Goal: Information Seeking & Learning: Learn about a topic

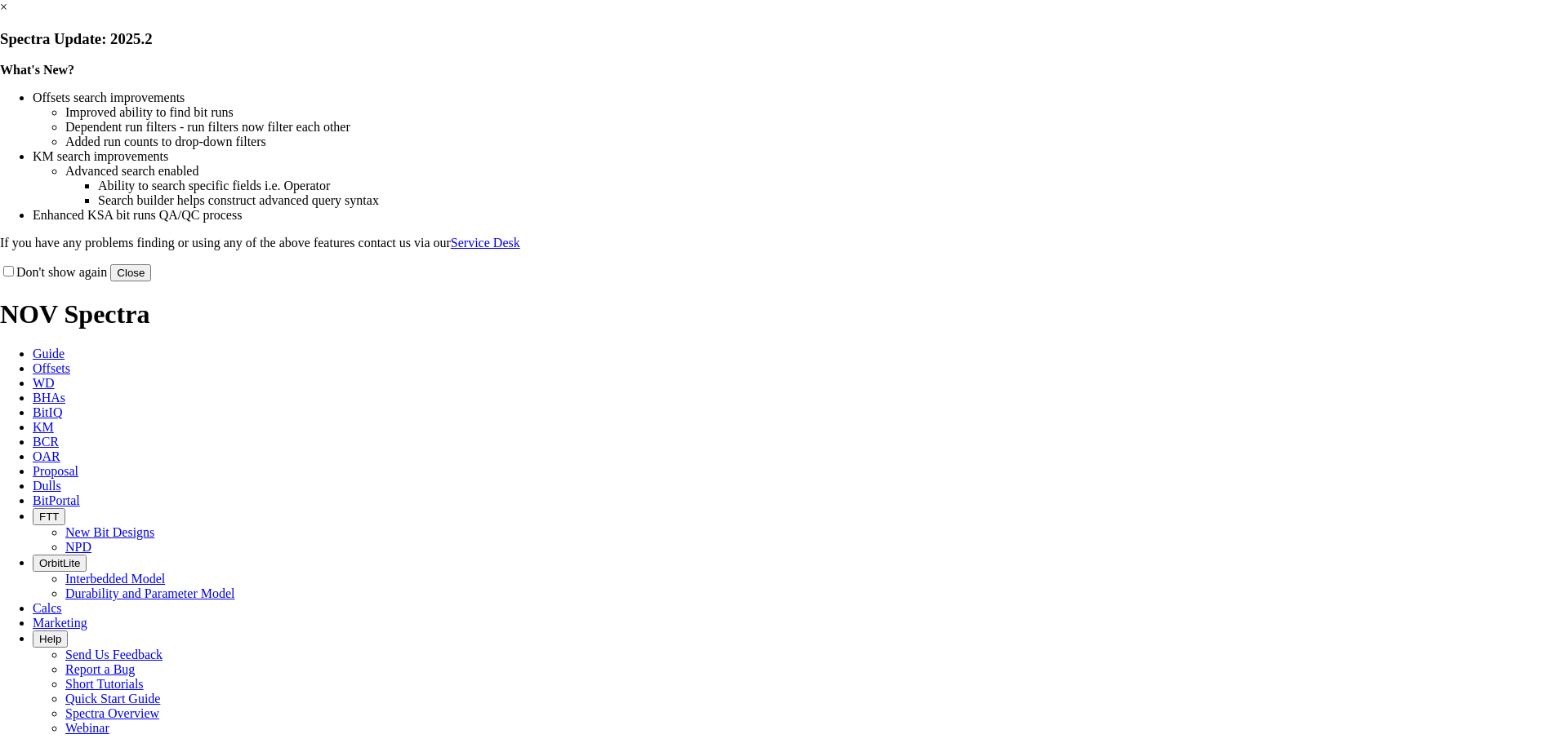
click at [8, 14] on link "×" at bounding box center [4, 7] width 8 height 14
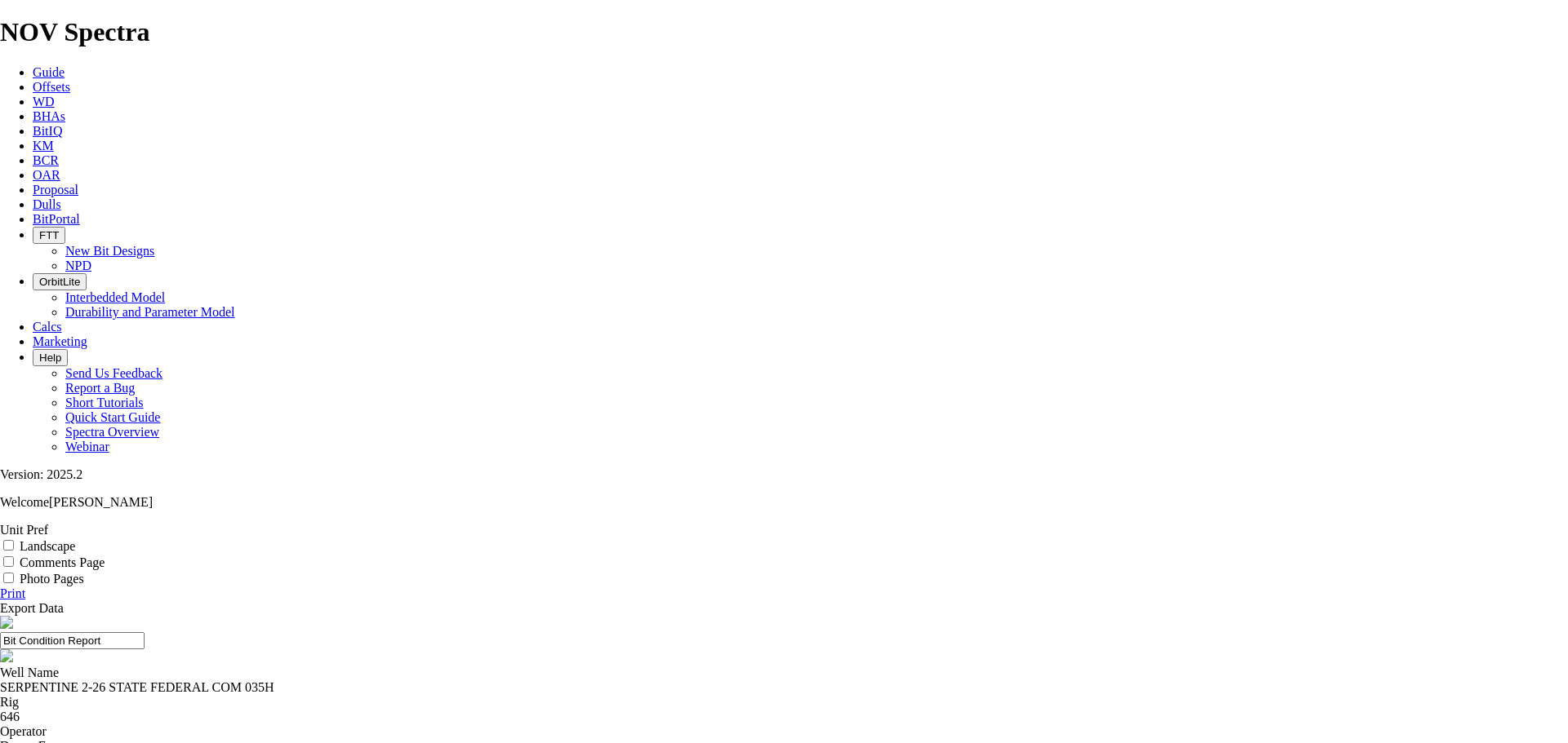
click at [613, 681] on div "SERPENTINE 2-26 STATE FEDERAL COM 035H" at bounding box center [784, 688] width 1568 height 14
click at [616, 681] on div "SERPENTINE 2-26 STATE FEDERAL COM 035H" at bounding box center [784, 688] width 1568 height 14
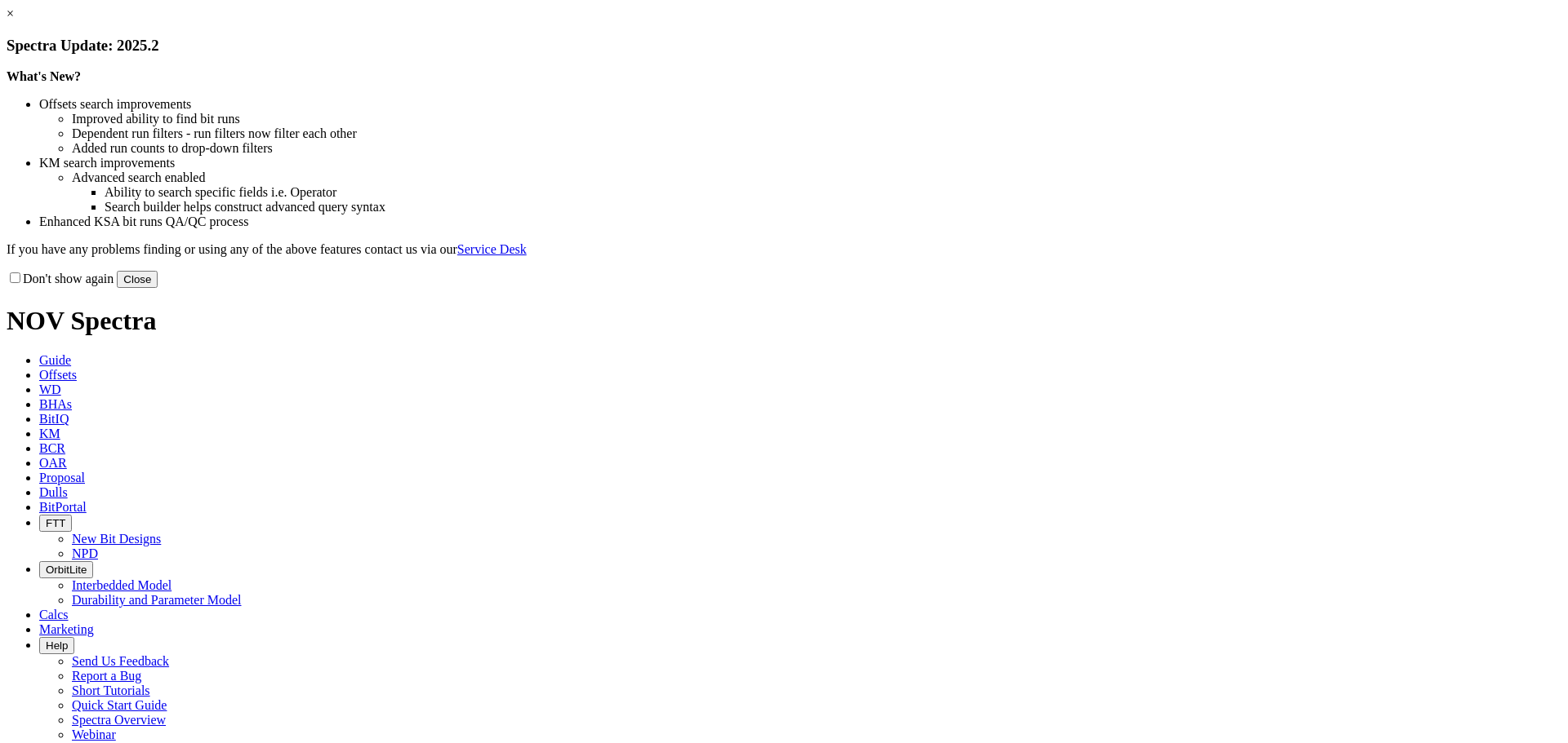
drag, startPoint x: 1103, startPoint y: 448, endPoint x: 471, endPoint y: 86, distance: 728.3
click at [158, 288] on button "Close" at bounding box center [137, 279] width 41 height 17
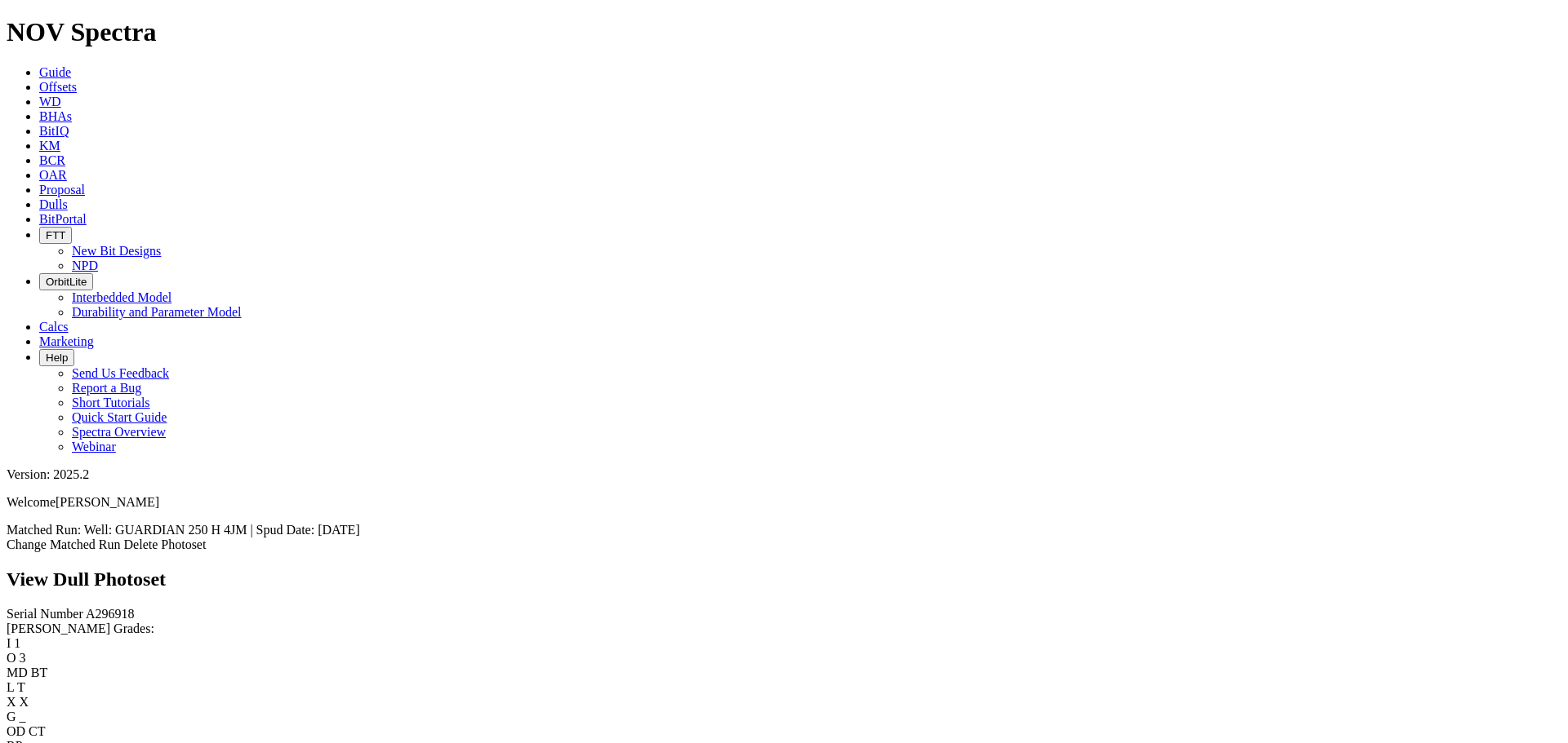
click at [39, 80] on icon at bounding box center [39, 87] width 0 height 14
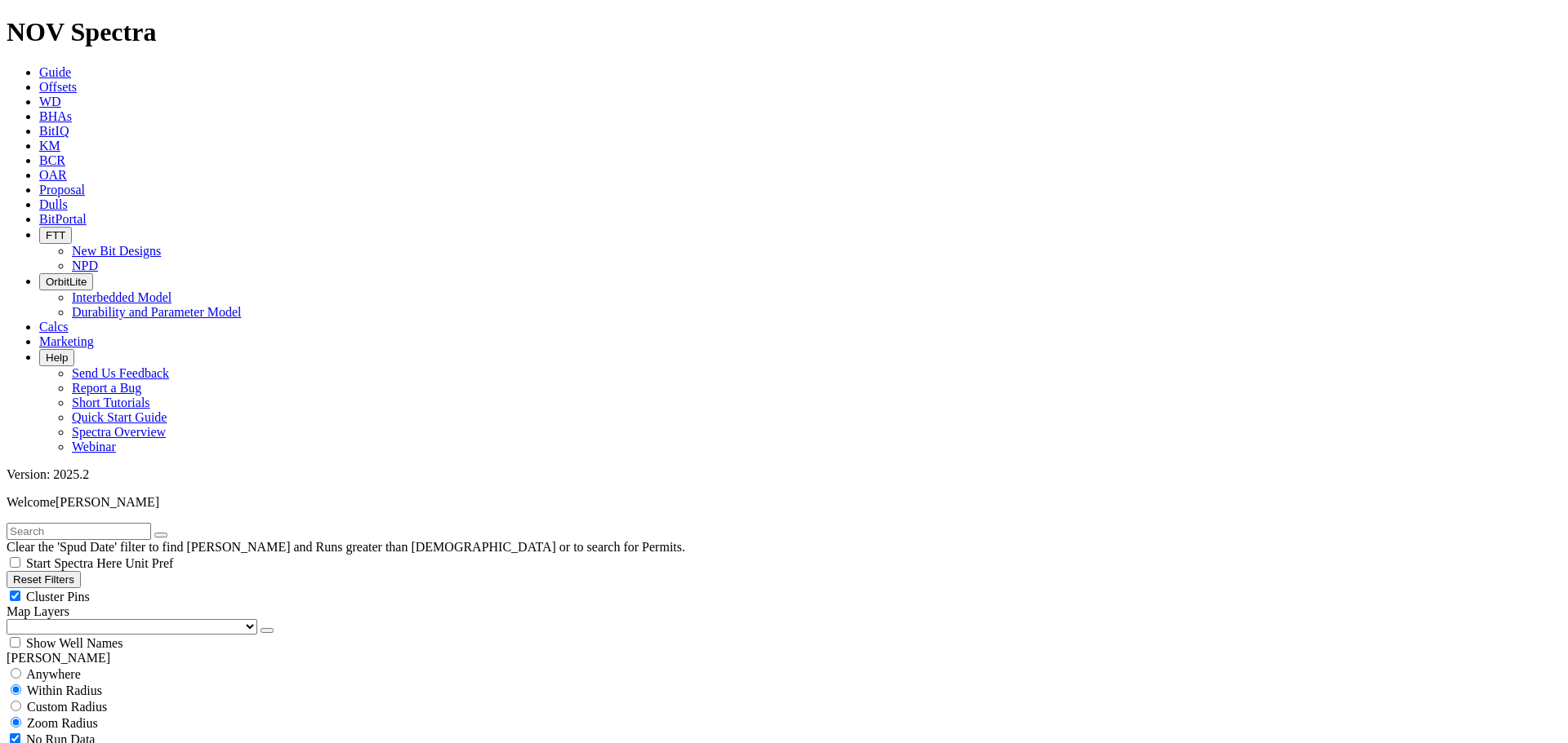
click at [114, 523] on input "text" at bounding box center [78, 532] width 144 height 17
paste input "SERPENTINE 2-26 STATE FEDERAL COM 035H"
type input "SERPENTINE 2-26 STATE FEDERAL COM 035H"
click at [78, 667] on span "Anywhere" at bounding box center [53, 674] width 55 height 14
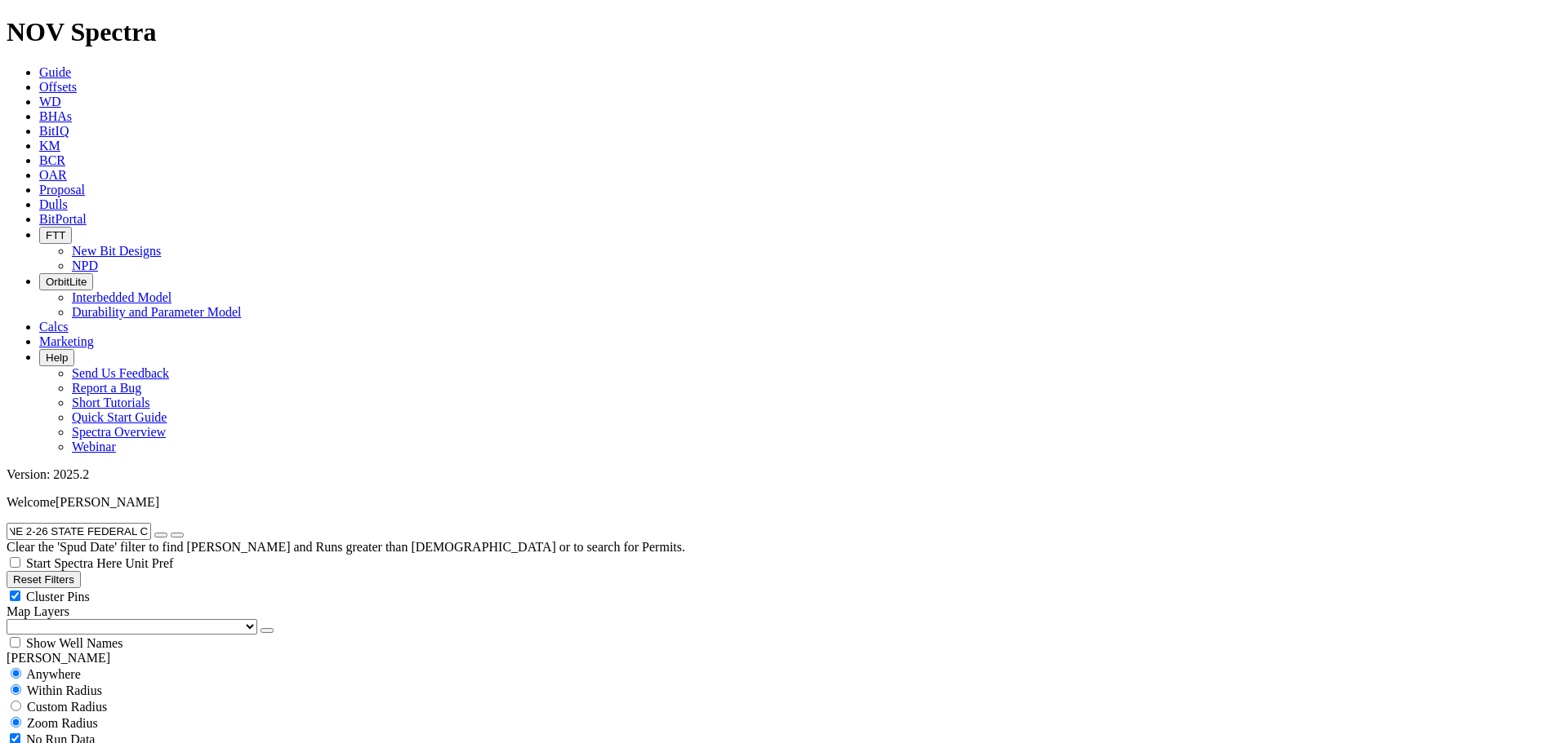
radio input "true"
radio input "false"
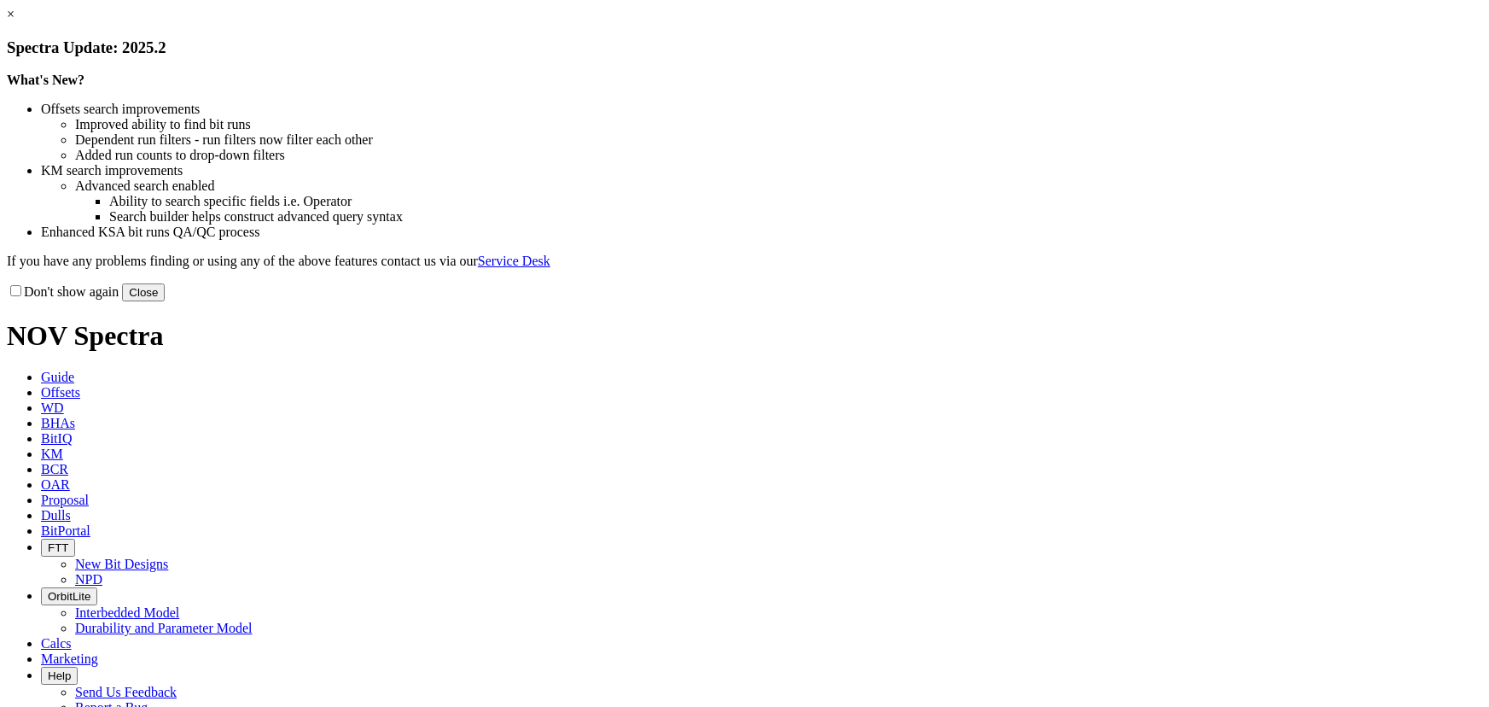
select select "Cutter"
click at [165, 301] on button "Close" at bounding box center [143, 292] width 43 height 18
click at [15, 21] on link "×" at bounding box center [11, 14] width 8 height 15
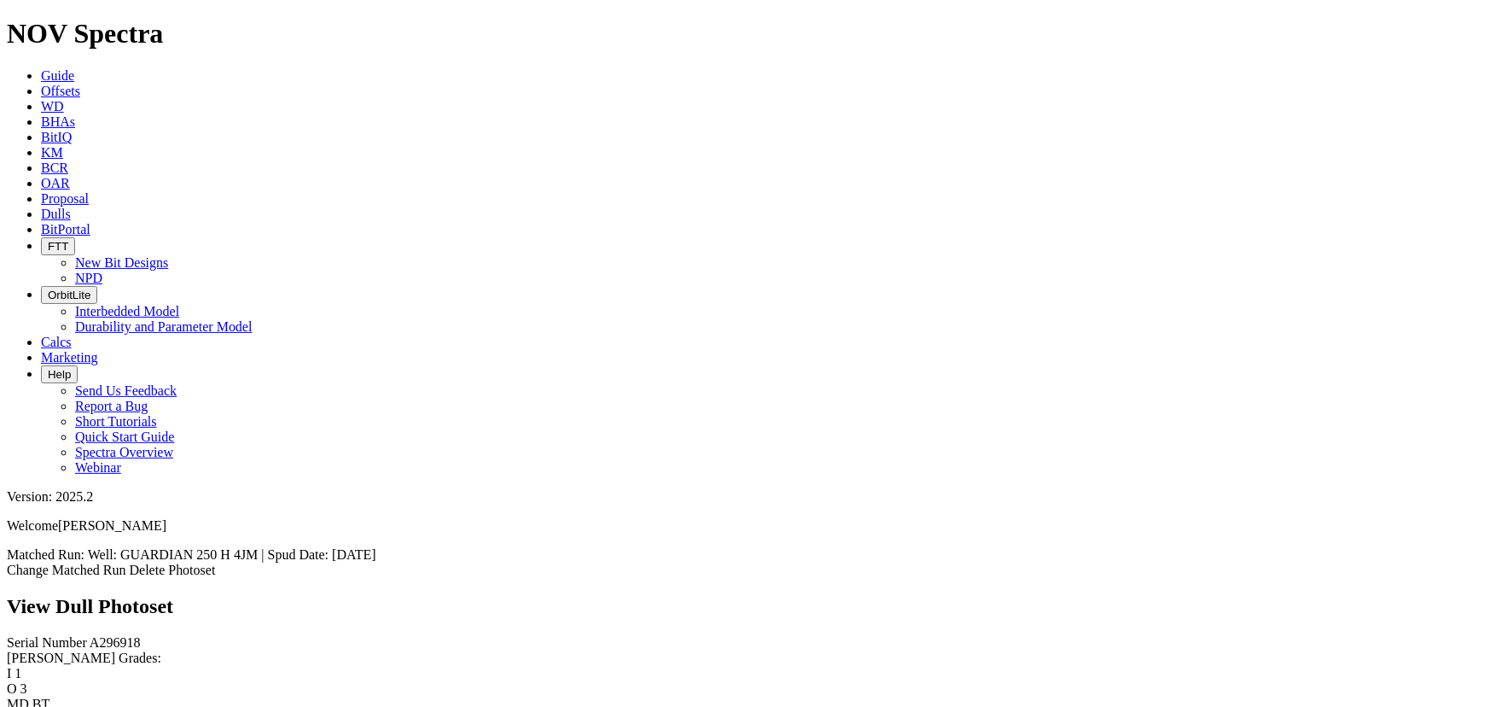
click at [80, 84] on span "Offsets" at bounding box center [60, 91] width 39 height 15
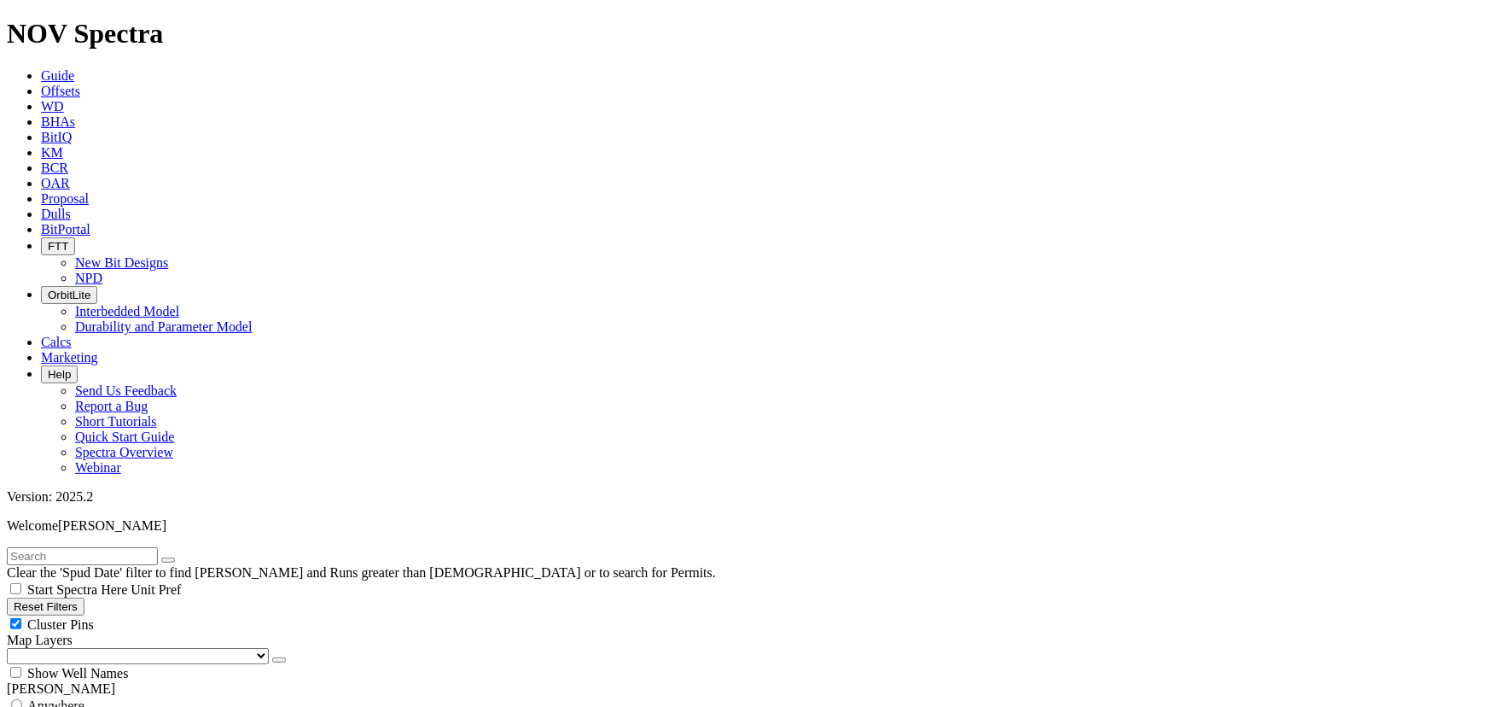
click at [158, 547] on input "text" at bounding box center [82, 556] width 151 height 18
paste input "CORRAL 22-34 FED COM 102H"
type input "CORRAL 22-34 FED COM 102H"
click at [43, 698] on span "Anywhere" at bounding box center [55, 705] width 57 height 15
radio input "true"
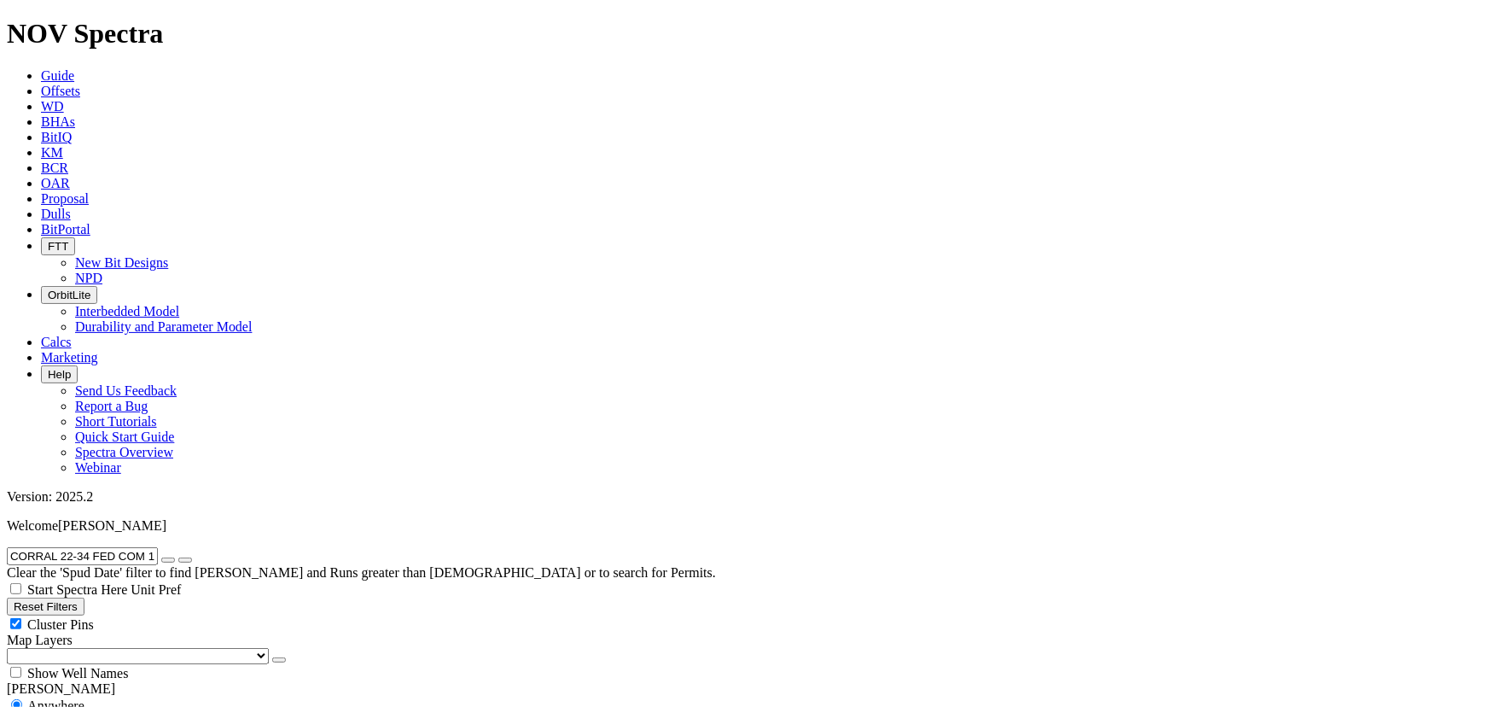
radio input "false"
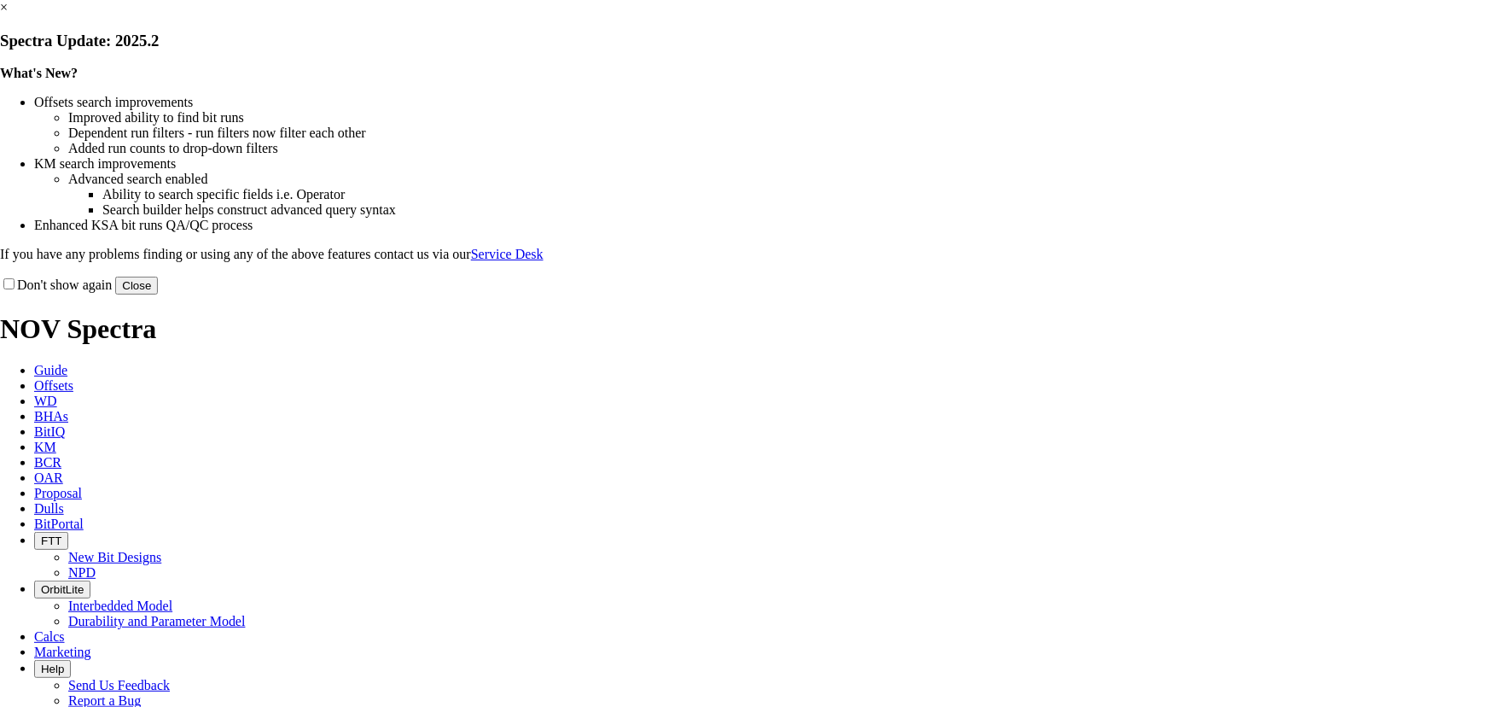
click at [158, 294] on button "Close" at bounding box center [136, 286] width 43 height 18
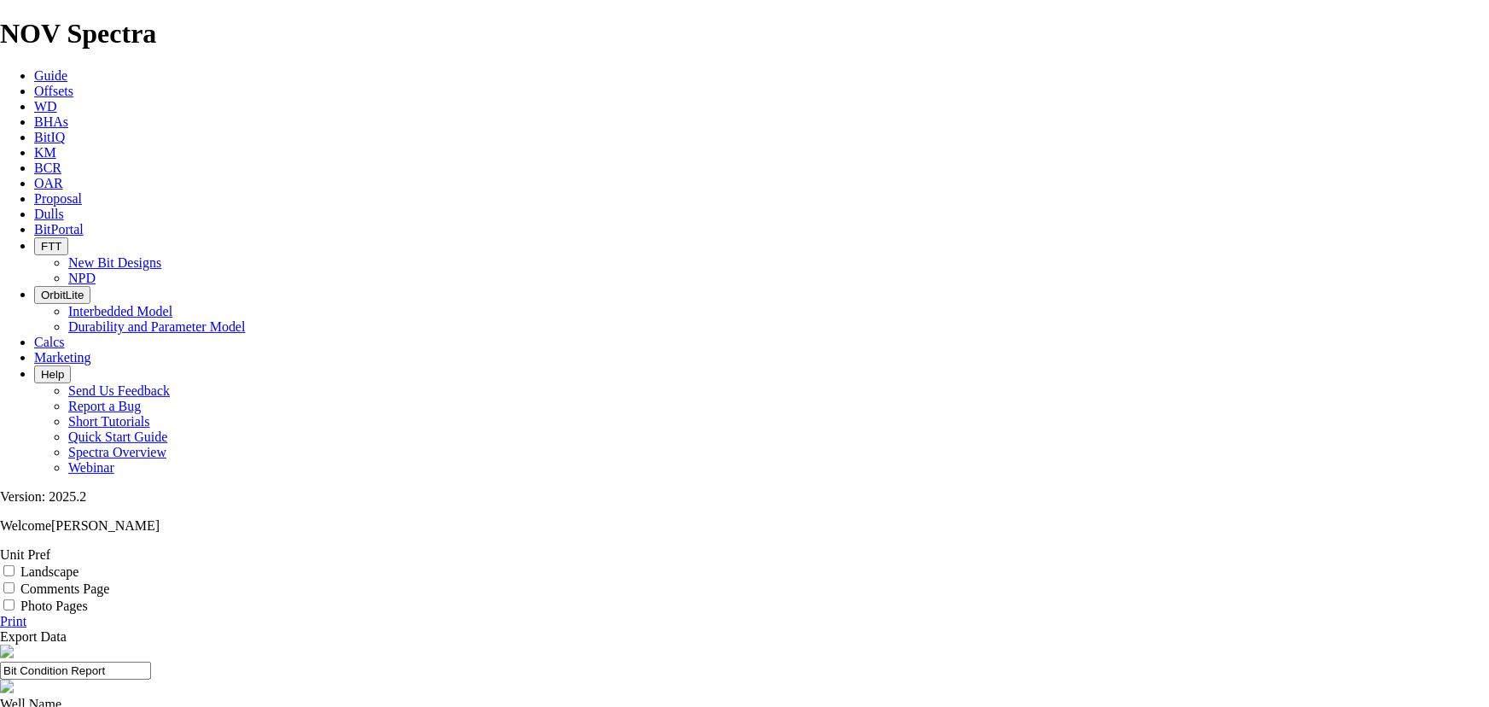
click at [628, 706] on div "CORRAL 22-34 FED COM 102H" at bounding box center [744, 719] width 1489 height 15
copy div "CORRAL 22-34 FED COM 102H"
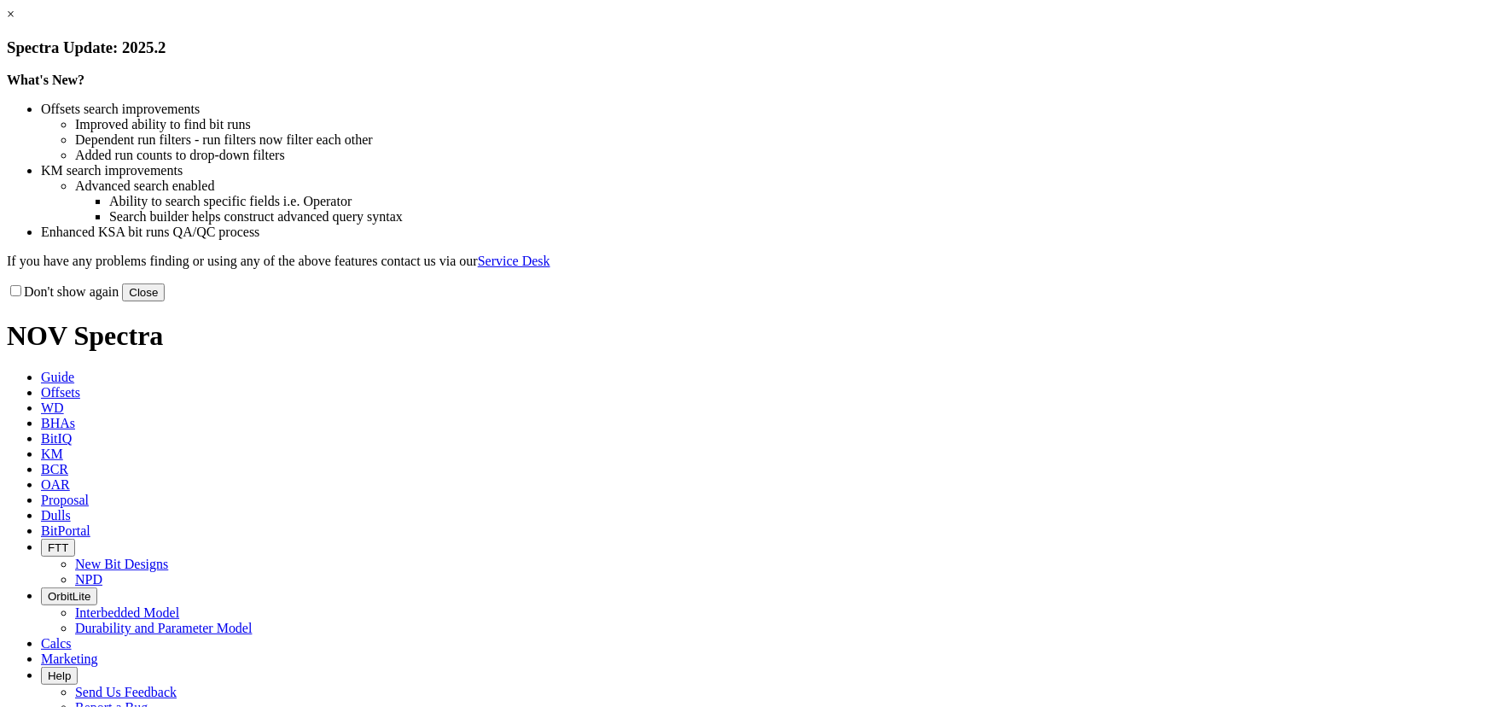
click at [165, 301] on button "Close" at bounding box center [143, 292] width 43 height 18
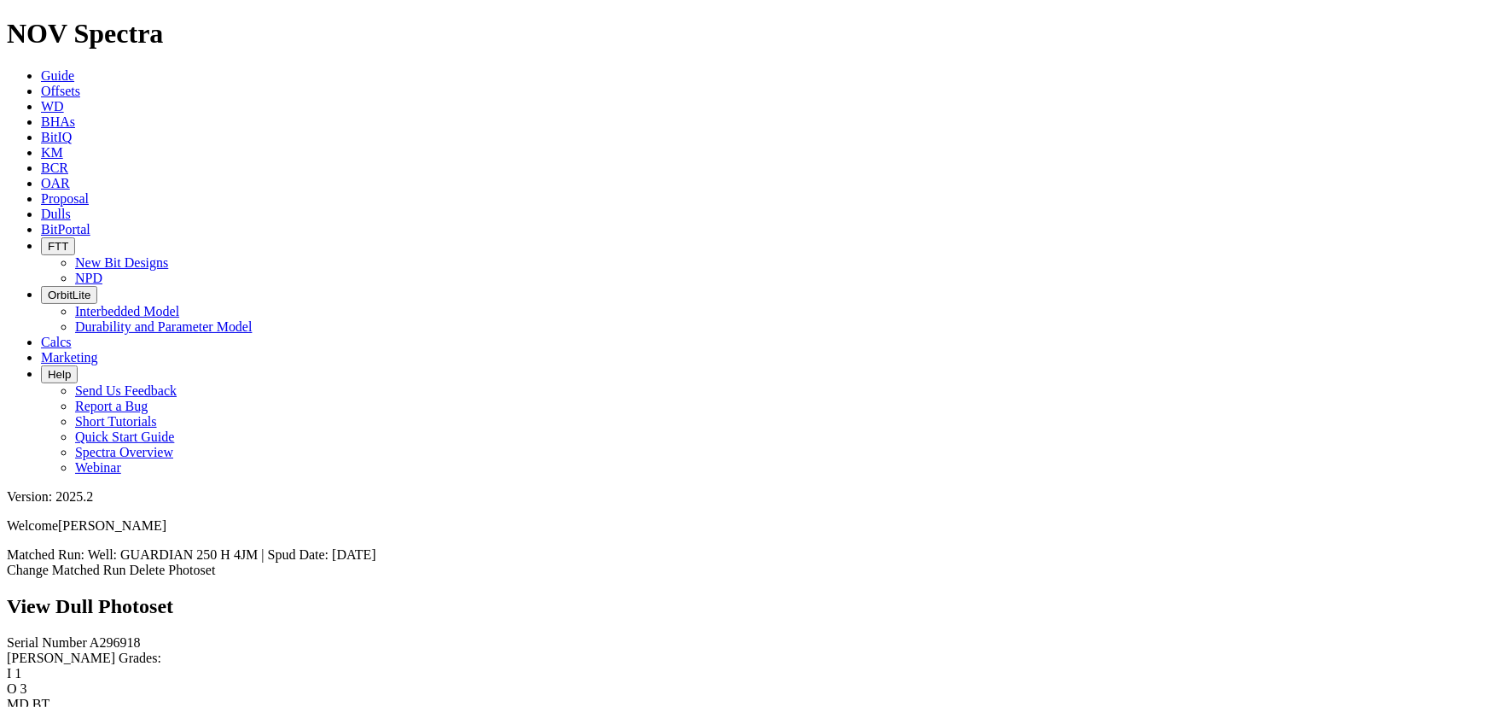
click at [80, 84] on span "Offsets" at bounding box center [60, 91] width 39 height 15
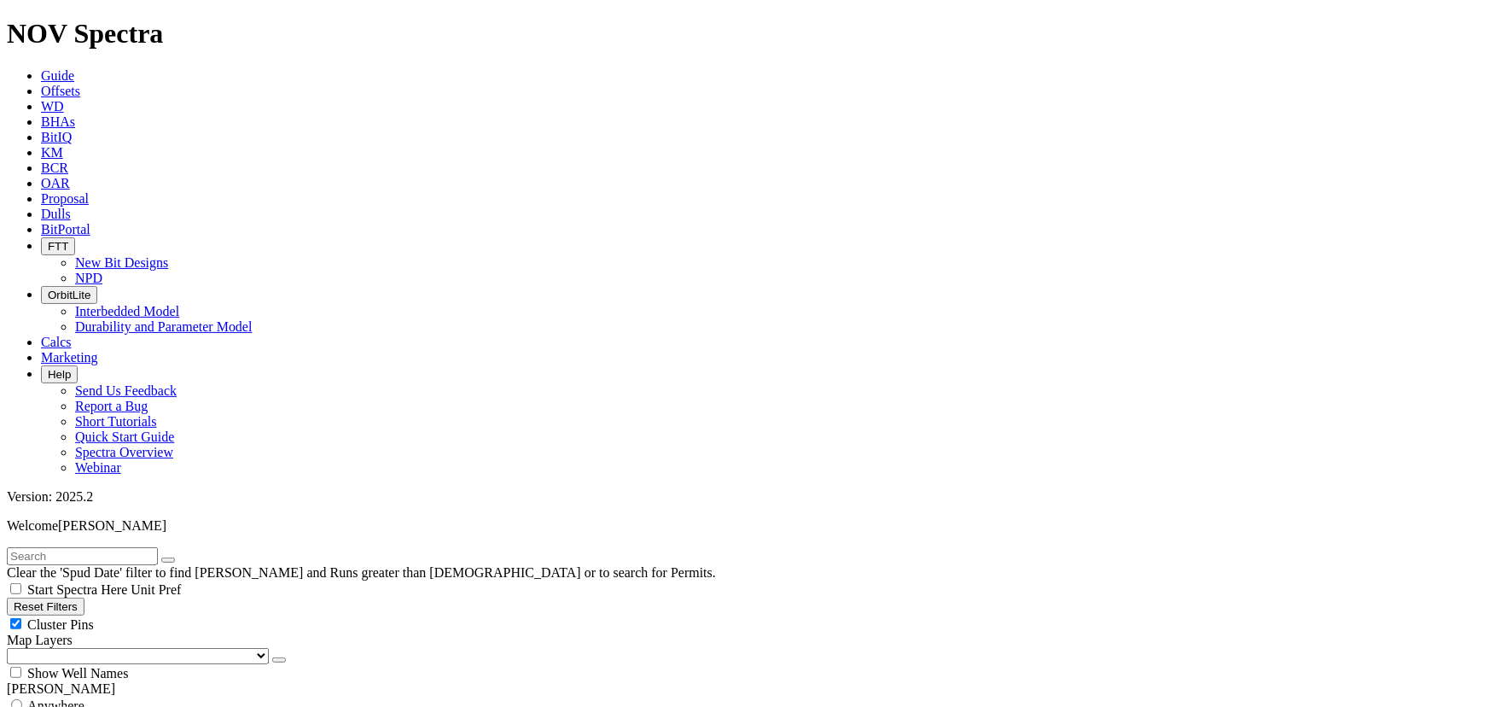
click at [116, 547] on input "text" at bounding box center [82, 556] width 151 height 18
paste input "A320534"
type input "A320534"
click at [51, 648] on select "US Counties [GEOGRAPHIC_DATA], [GEOGRAPHIC_DATA] [GEOGRAPHIC_DATA], [GEOGRAPHIC…" at bounding box center [138, 656] width 262 height 16
click at [12, 648] on select "US Counties [GEOGRAPHIC_DATA], [GEOGRAPHIC_DATA] [GEOGRAPHIC_DATA], [GEOGRAPHIC…" at bounding box center [138, 656] width 262 height 16
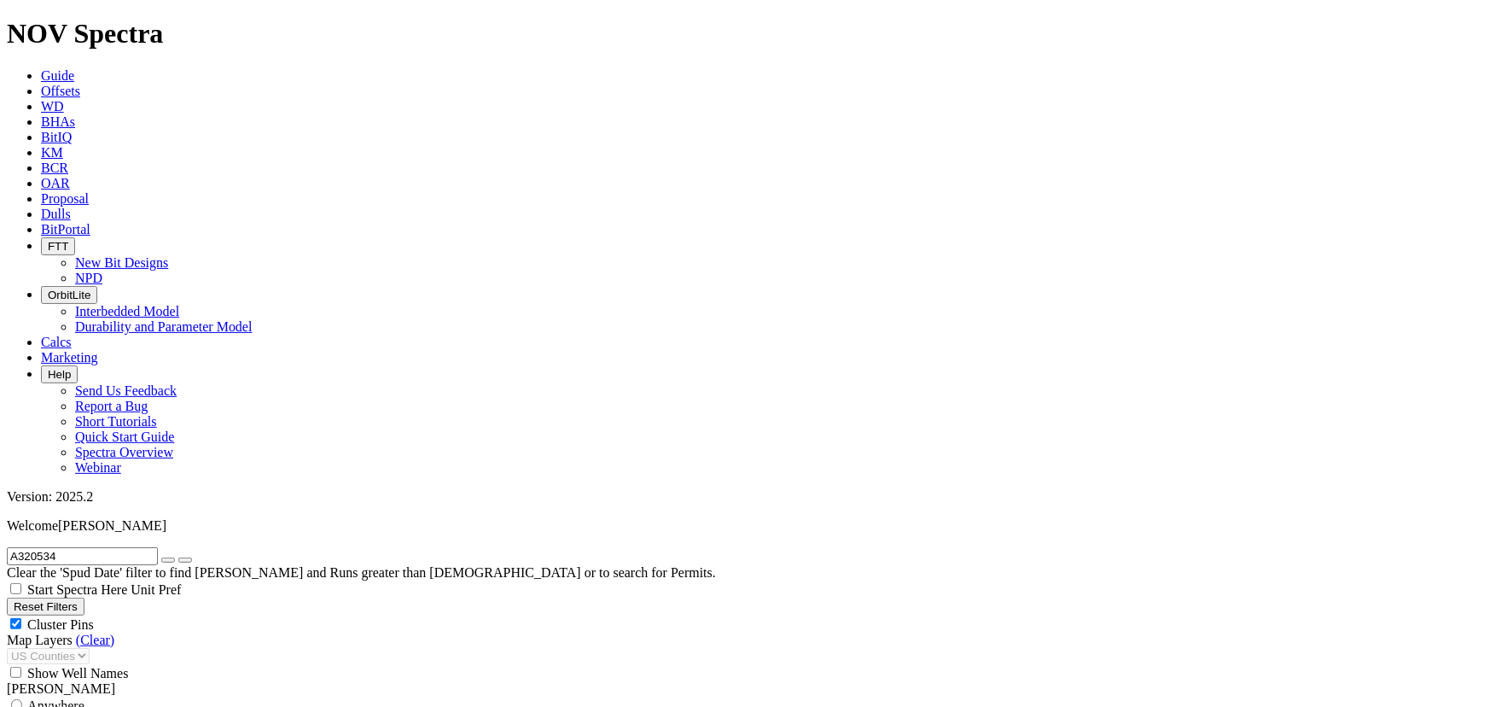
radio input "true"
radio input "false"
type input "5"
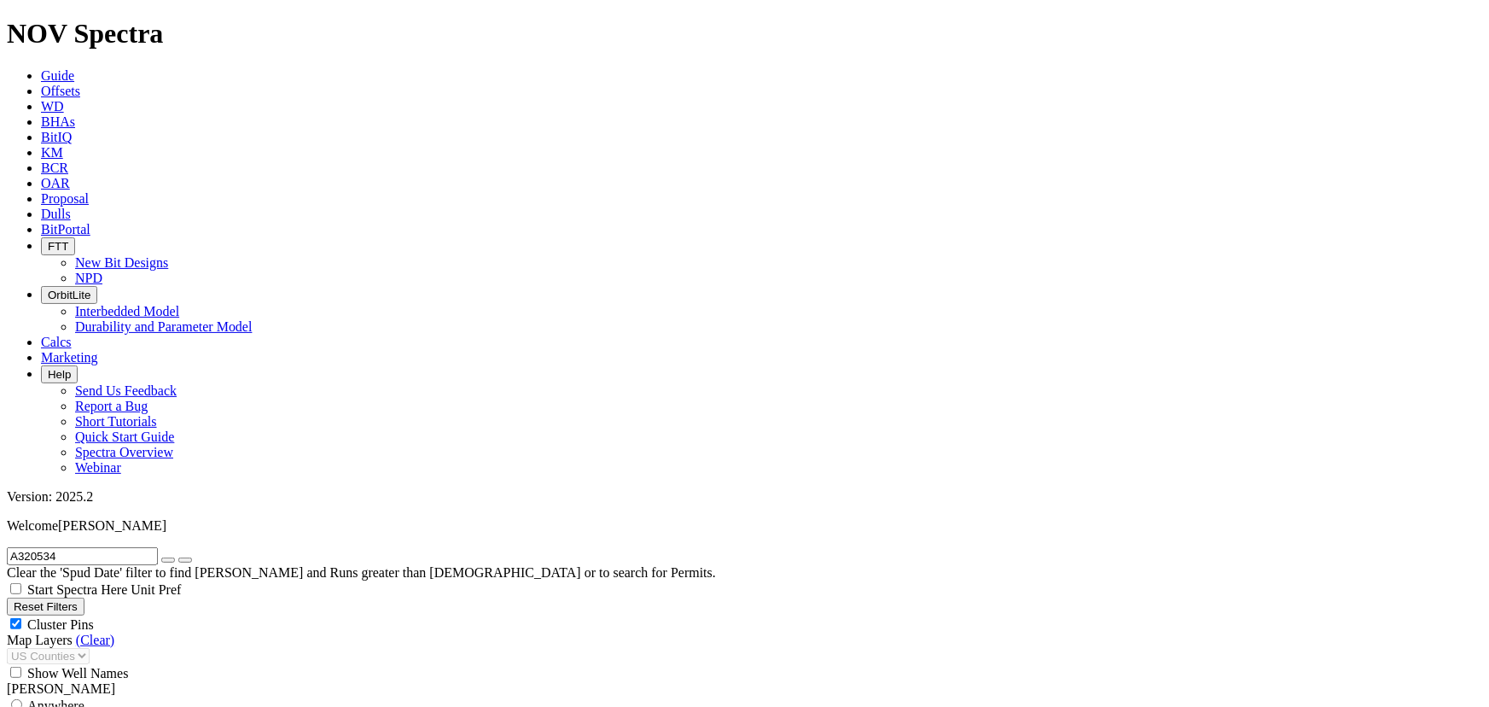
click at [168, 560] on icon "button" at bounding box center [168, 560] width 0 height 0
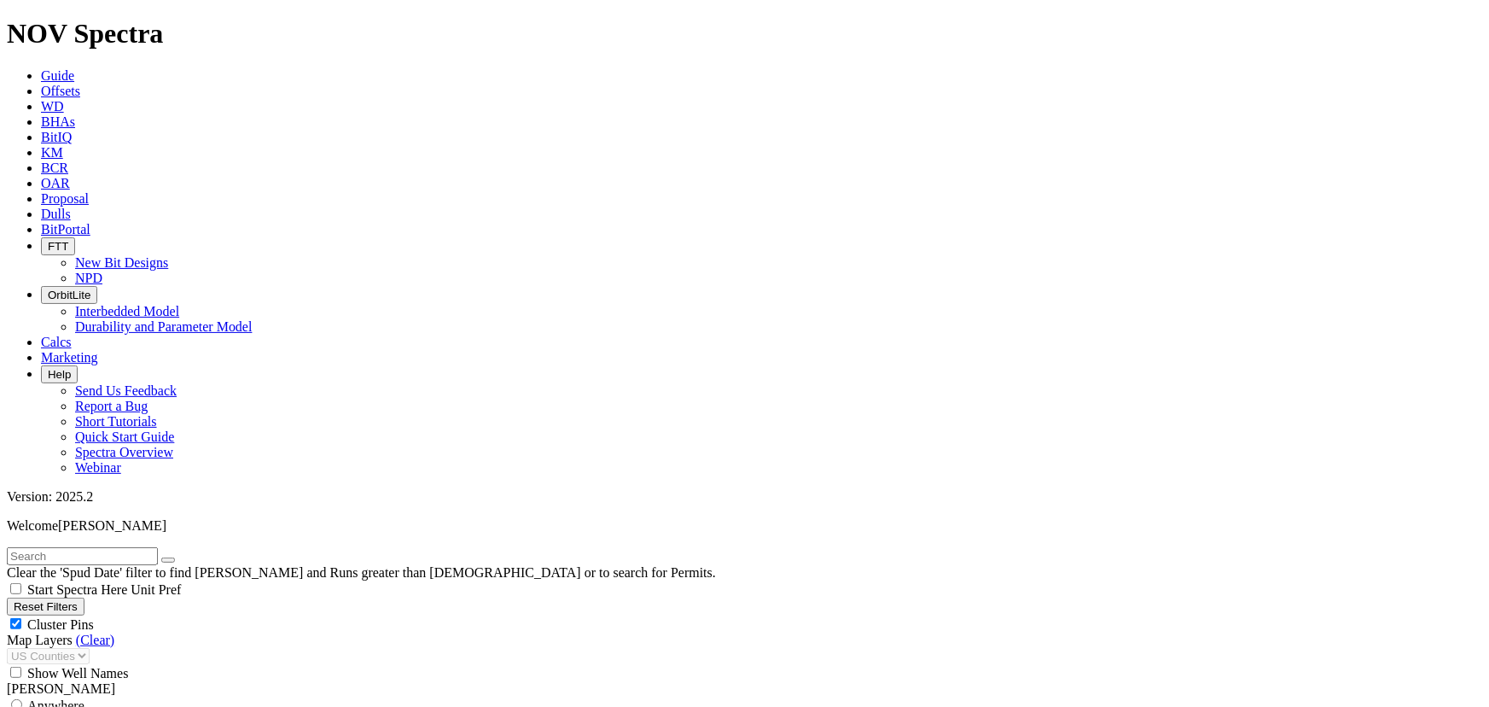
click at [56, 597] on button "Reset Filters" at bounding box center [46, 606] width 78 height 18
radio input "false"
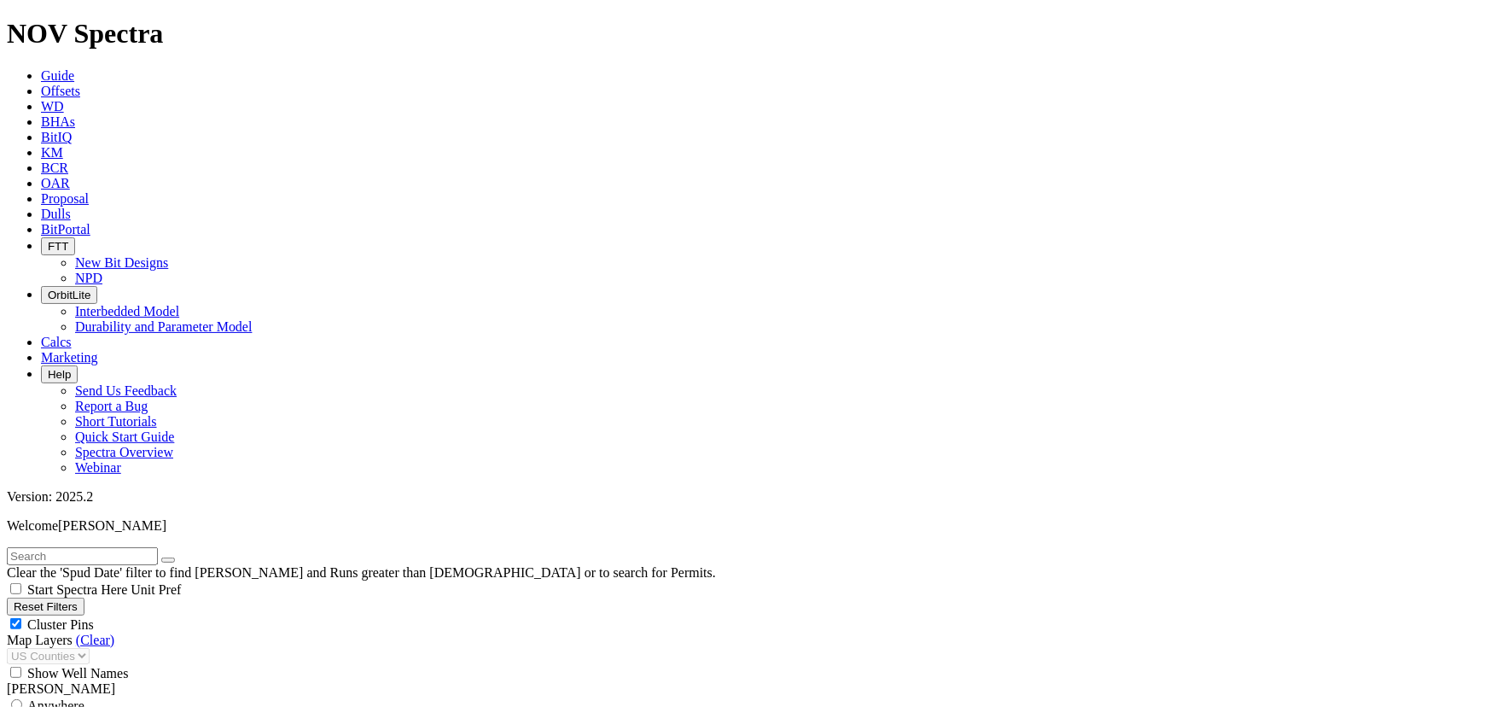
radio input "true"
click at [107, 547] on input "text" at bounding box center [82, 556] width 151 height 18
paste input "A320536"
type input "A320536"
click at [168, 560] on icon "button" at bounding box center [168, 560] width 0 height 0
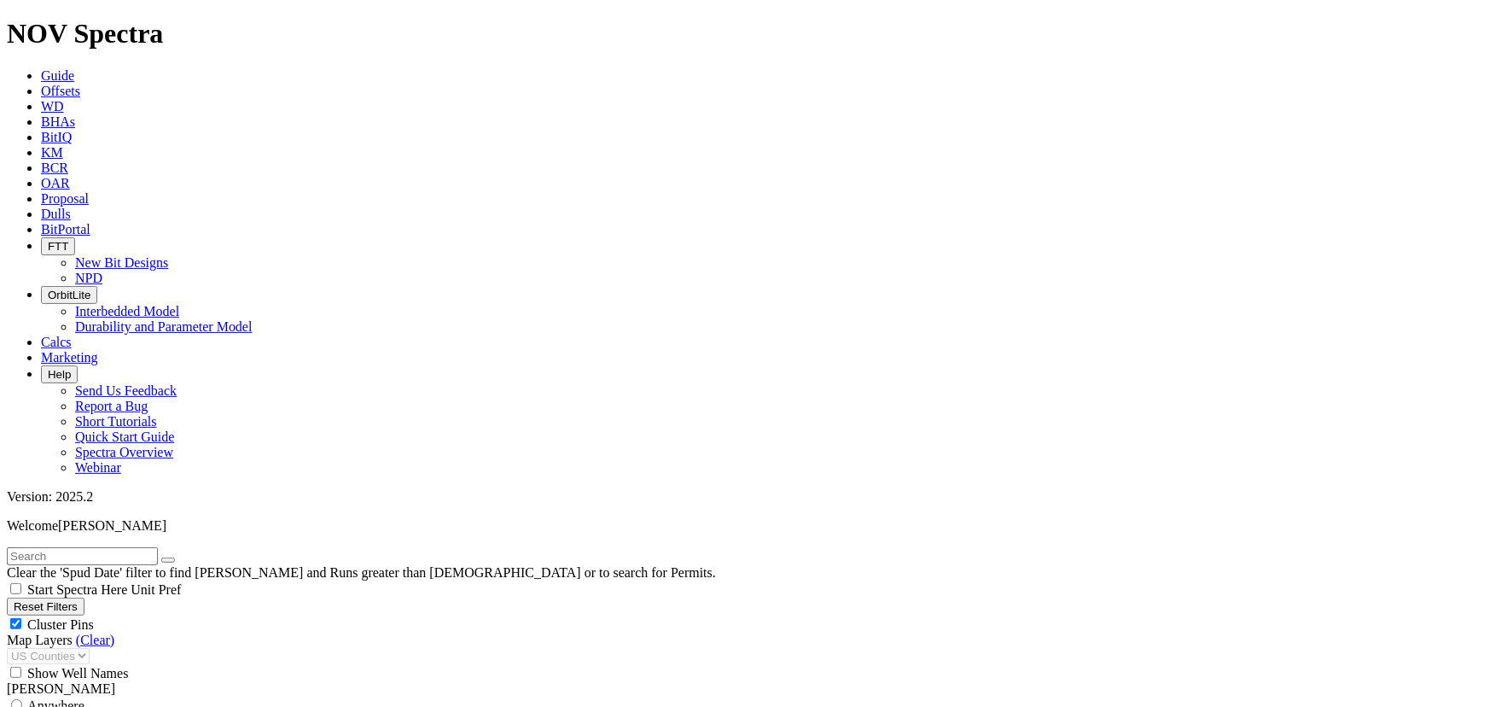
click at [148, 547] on input "text" at bounding box center [82, 556] width 151 height 18
paste input "A320534"
type input "A320534"
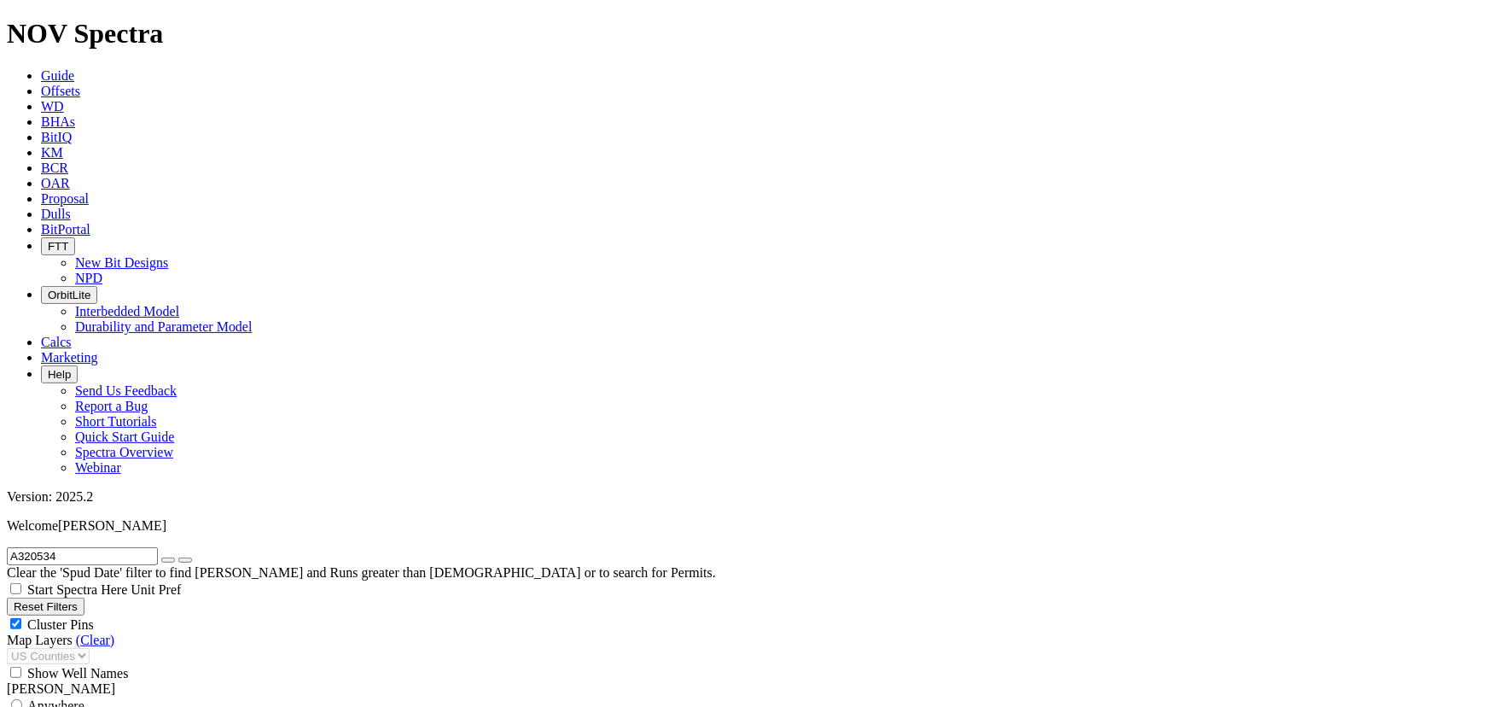
radio input "true"
radio input "false"
type input "5"
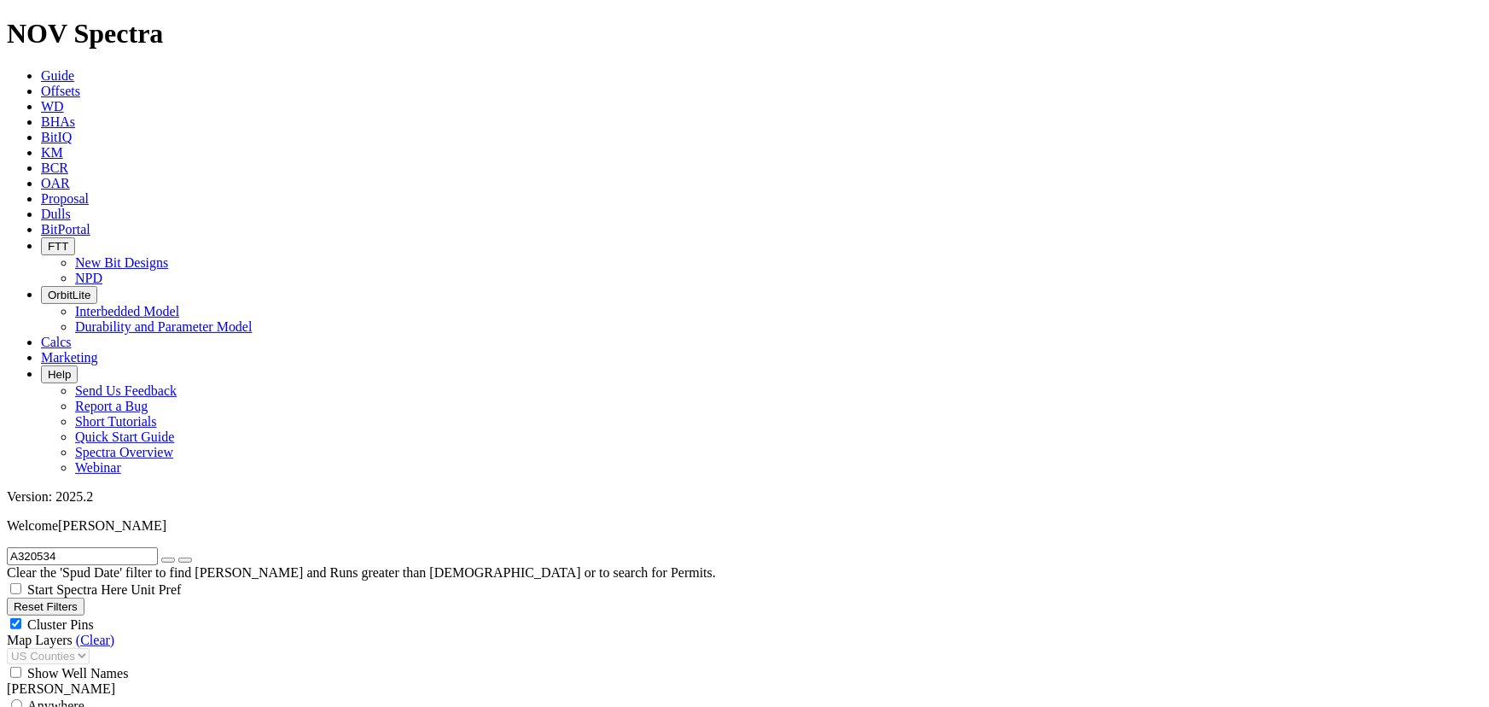
click at [168, 560] on icon "button" at bounding box center [168, 560] width 0 height 0
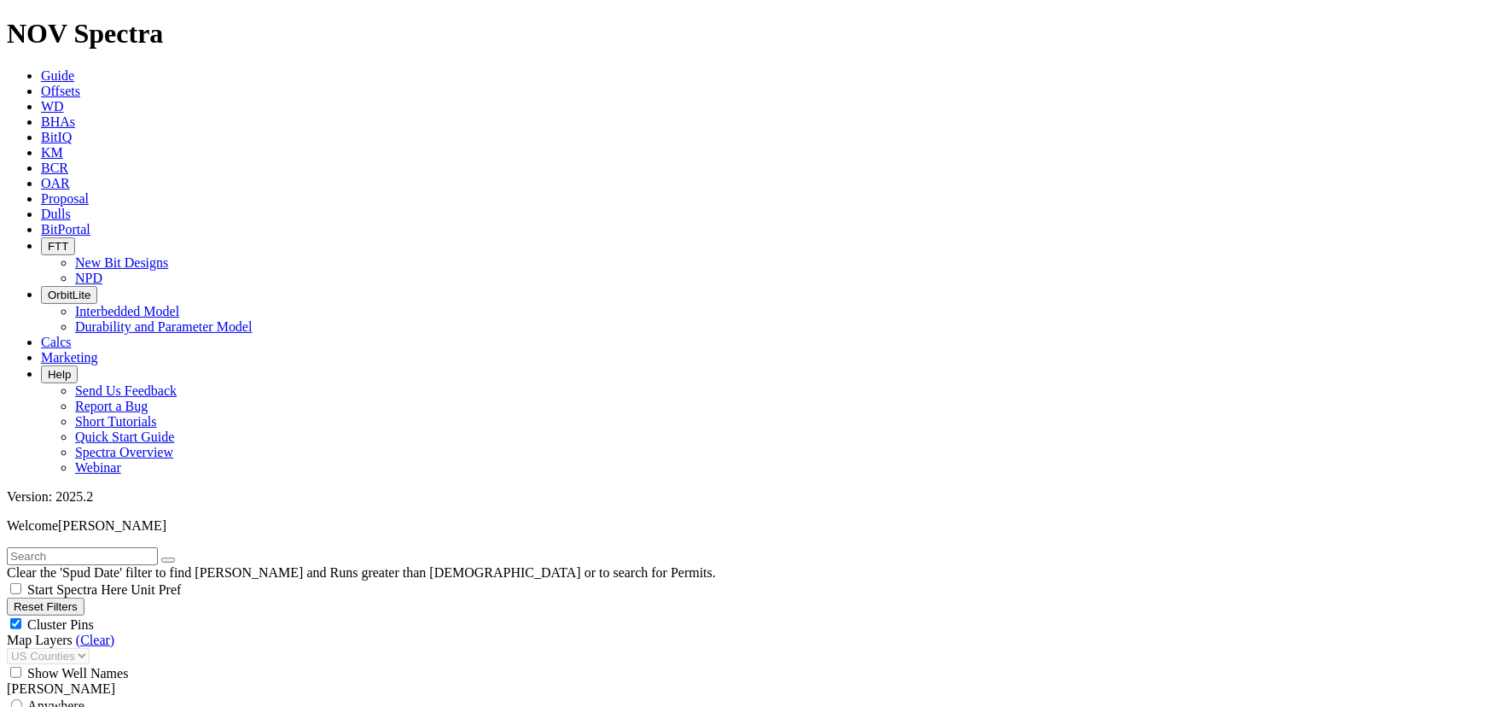
select select "8.75"
checkbox input "false"
select select "? number:8.75 ?"
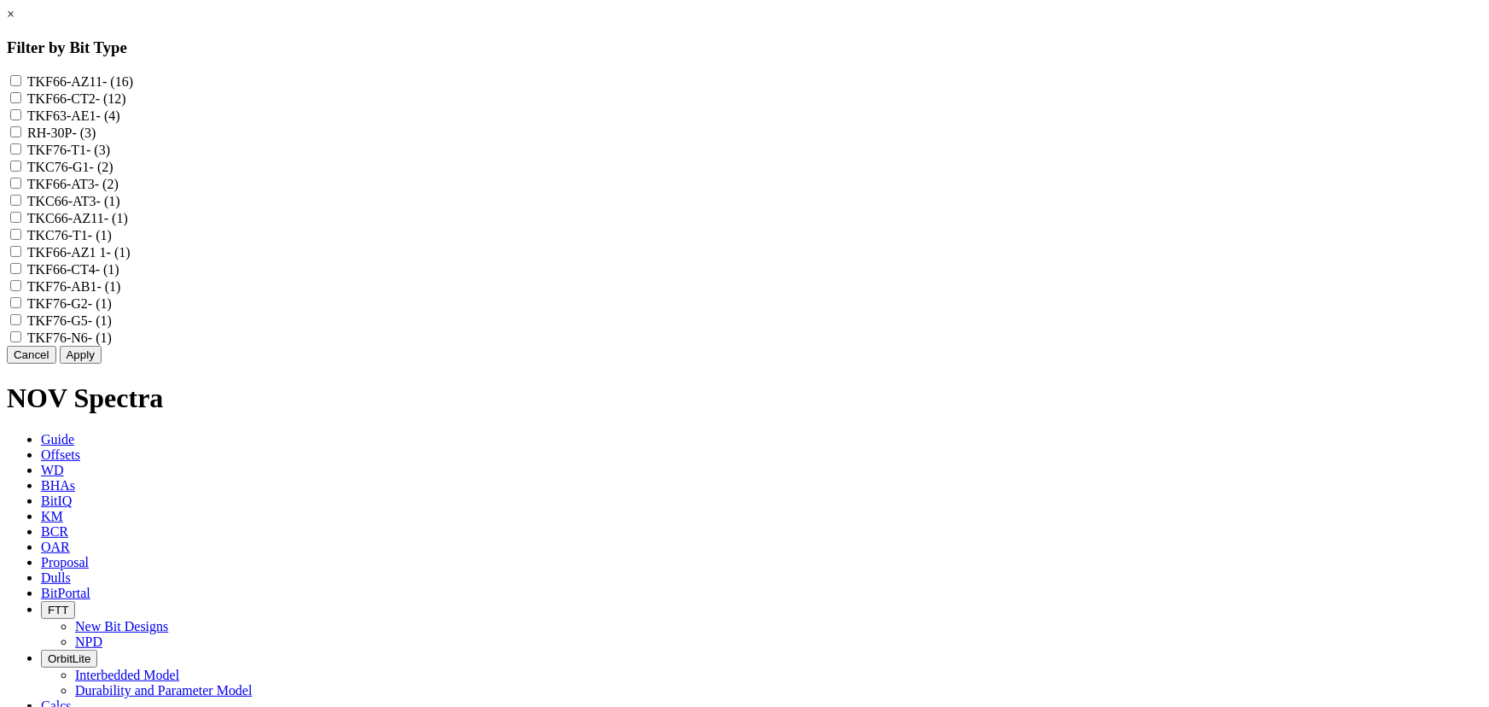
click at [21, 103] on input "TKF66-CT2 - (12)" at bounding box center [15, 97] width 11 height 11
checkbox input "true"
click at [102, 364] on button "Apply" at bounding box center [81, 355] width 42 height 18
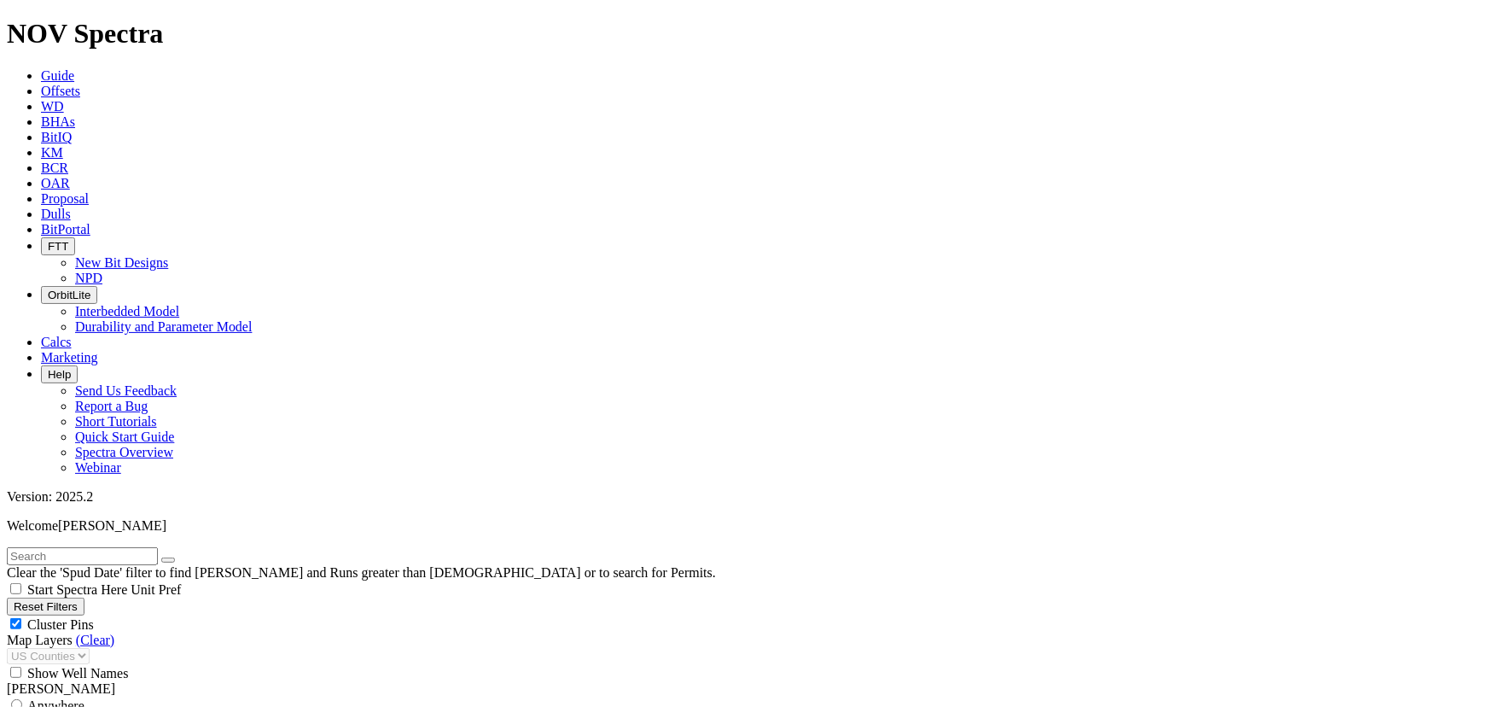
scroll to position [1008, 0]
